Goal: Task Accomplishment & Management: Complete application form

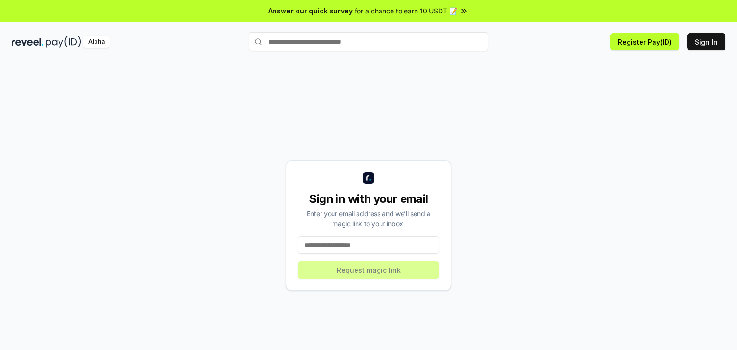
click at [318, 244] on input at bounding box center [368, 244] width 141 height 17
type input "**********"
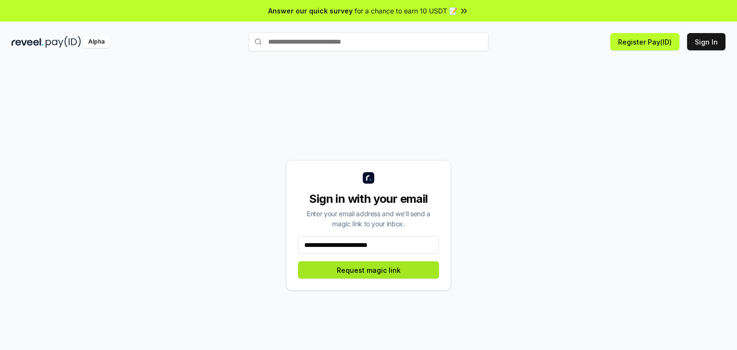
click at [385, 269] on button "Request magic link" at bounding box center [368, 269] width 141 height 17
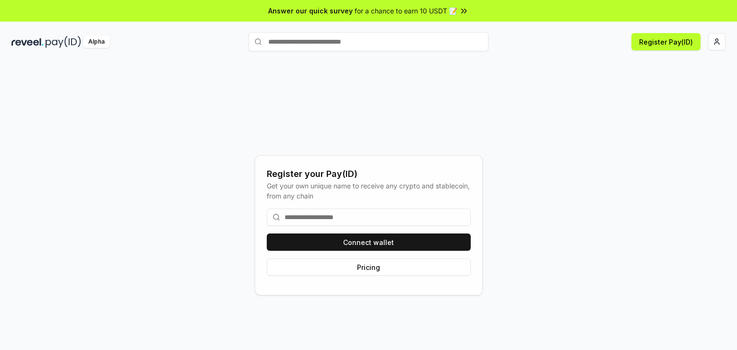
click at [331, 217] on input at bounding box center [369, 217] width 204 height 17
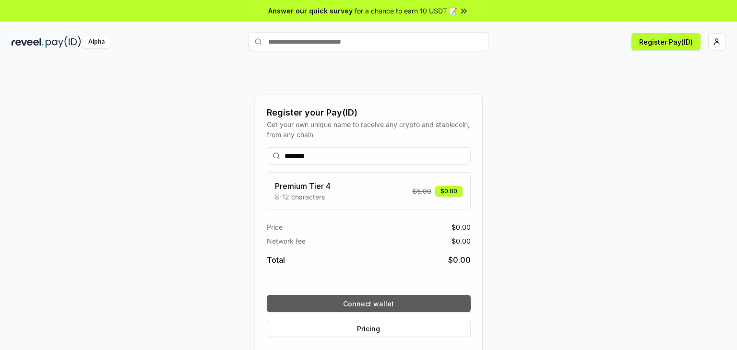
type input "********"
click at [406, 302] on button "Connect wallet" at bounding box center [369, 303] width 204 height 17
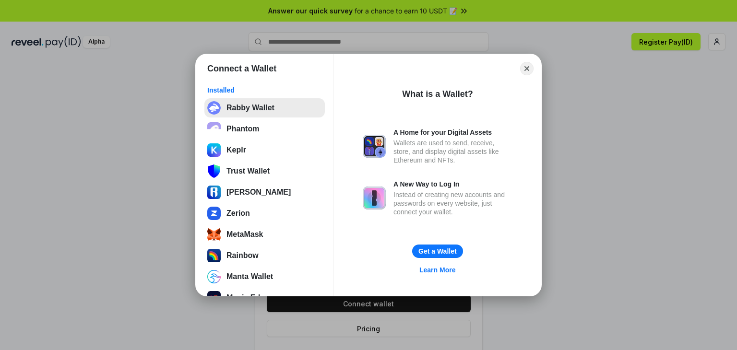
click at [246, 113] on button "Rabby Wallet" at bounding box center [264, 107] width 120 height 19
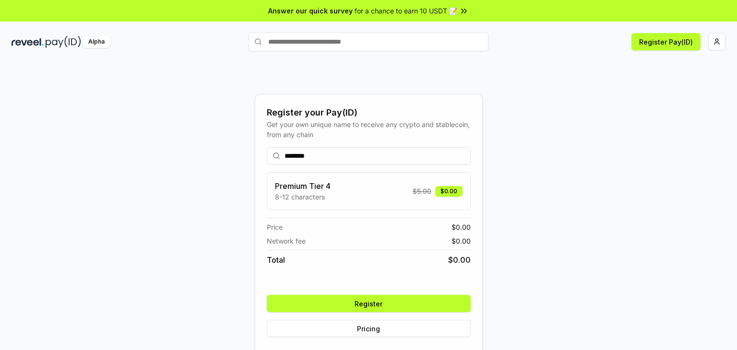
click at [402, 305] on button "Register" at bounding box center [369, 303] width 204 height 17
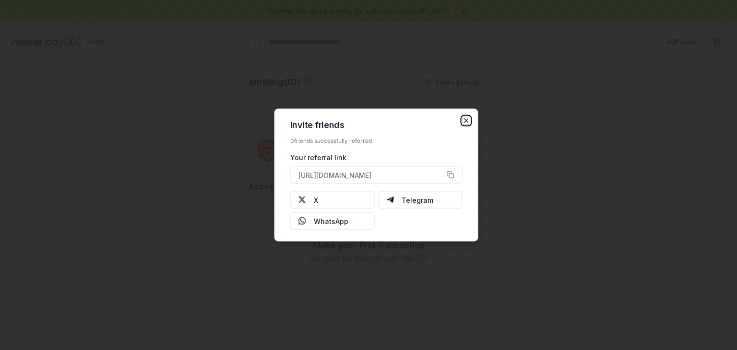
click at [464, 119] on icon "button" at bounding box center [466, 121] width 8 height 8
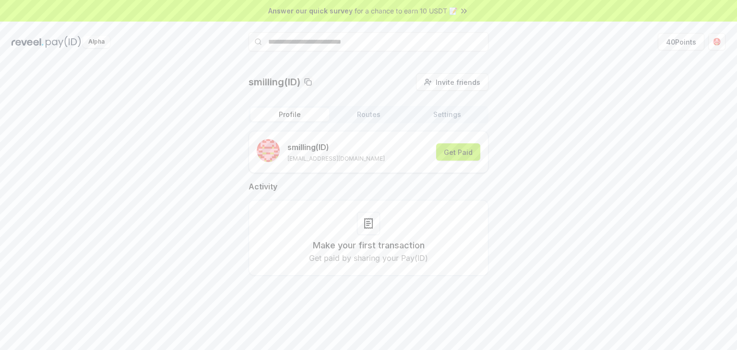
click at [464, 152] on button "Get Paid" at bounding box center [458, 151] width 44 height 17
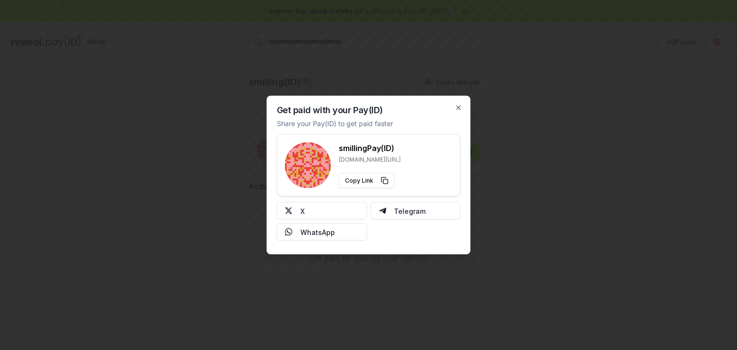
click at [450, 107] on div "Get paid with your Pay(ID) Share your Pay(ID) to get paid faster smilling Pay(I…" at bounding box center [369, 175] width 204 height 159
click at [453, 105] on div "Get paid with your Pay(ID) Share your Pay(ID) to get paid faster smilling Pay(I…" at bounding box center [369, 175] width 204 height 159
click at [460, 105] on icon "button" at bounding box center [459, 108] width 8 height 8
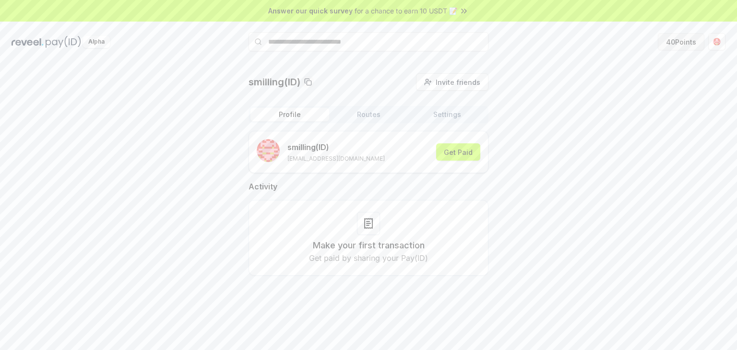
click at [672, 43] on button "40 Points" at bounding box center [680, 41] width 47 height 17
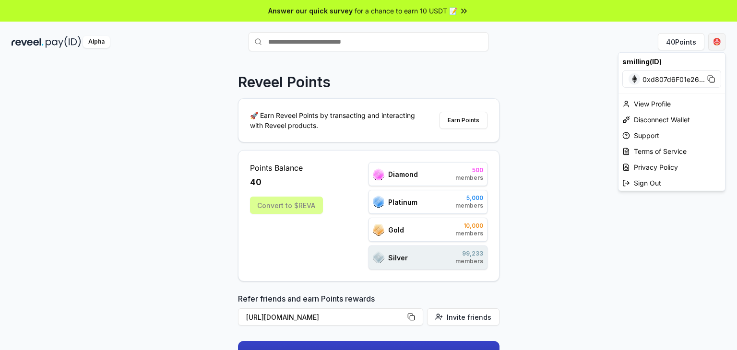
click at [720, 42] on html "Answer our quick survey for a chance to earn 10 USDT 📝 Alpha 40 Points Reveel P…" at bounding box center [368, 175] width 737 height 350
click at [418, 180] on html "Answer our quick survey for a chance to earn 10 USDT 📝 Alpha 40 Points Reveel P…" at bounding box center [368, 175] width 737 height 350
